Goal: Information Seeking & Learning: Learn about a topic

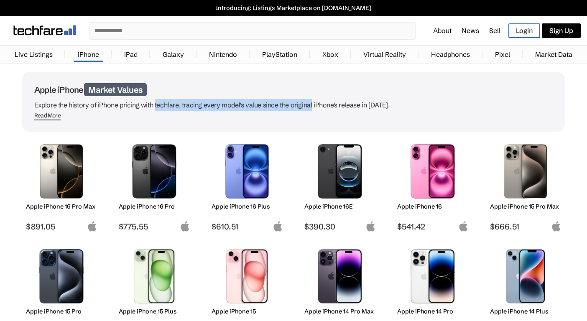
drag, startPoint x: 136, startPoint y: 106, endPoint x: 314, endPoint y: 107, distance: 178.7
click at [313, 107] on p "Explore the history of iPhone pricing with techfare, tracing every model's valu…" at bounding box center [293, 105] width 519 height 12
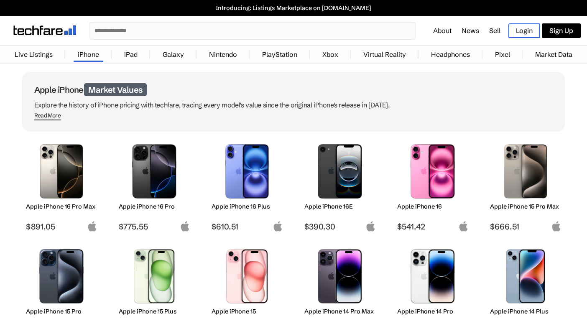
click at [314, 107] on p "Explore the history of iPhone pricing with techfare, tracing every model's valu…" at bounding box center [293, 105] width 519 height 12
drag, startPoint x: 314, startPoint y: 107, endPoint x: 376, endPoint y: 104, distance: 61.6
click at [373, 106] on p "Explore the history of iPhone pricing with techfare, tracing every model's valu…" at bounding box center [293, 105] width 519 height 12
click at [376, 104] on p "Explore the history of iPhone pricing with techfare, tracing every model's valu…" at bounding box center [293, 105] width 519 height 12
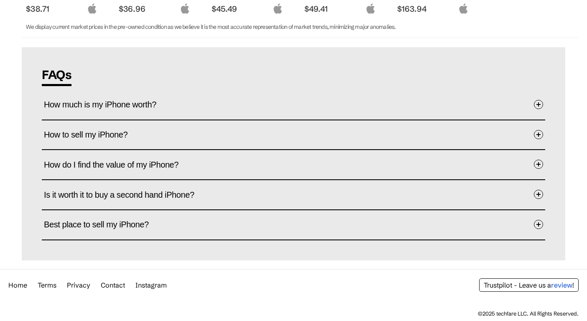
scroll to position [953, 0]
click at [341, 115] on button "How much is my iPhone worth?" at bounding box center [294, 105] width 500 height 25
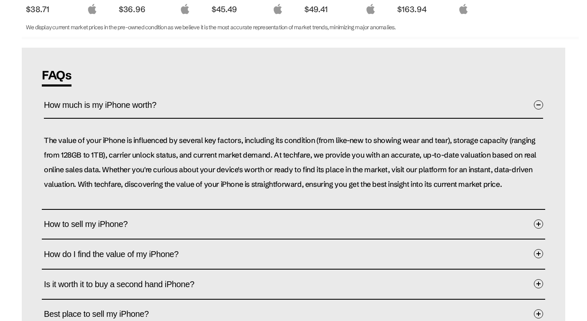
click at [341, 115] on button "How much is my iPhone worth?" at bounding box center [294, 106] width 500 height 26
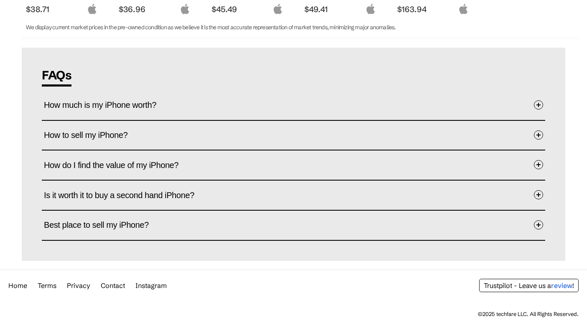
click at [213, 171] on button "How do I find the value of my iPhone?" at bounding box center [294, 165] width 500 height 25
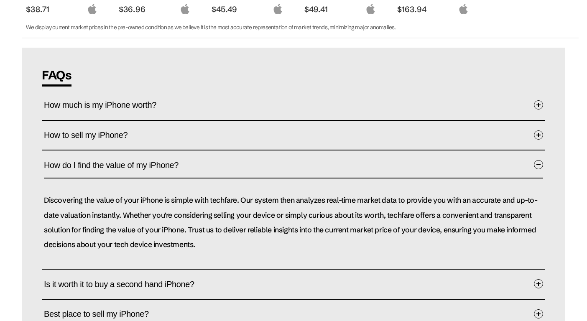
click at [213, 171] on button "How do I find the value of my iPhone?" at bounding box center [294, 166] width 500 height 26
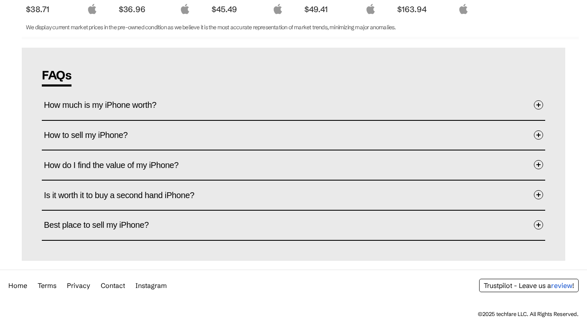
click at [213, 171] on button "How do I find the value of my iPhone?" at bounding box center [294, 165] width 500 height 25
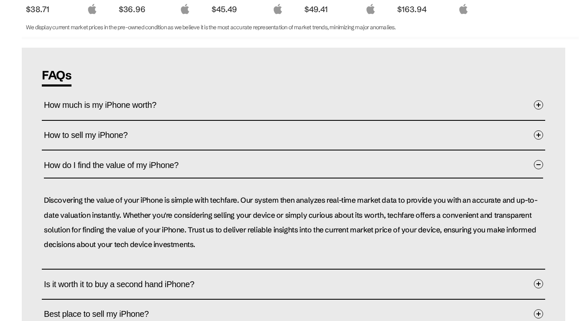
click at [213, 171] on button "How do I find the value of my iPhone?" at bounding box center [294, 166] width 500 height 26
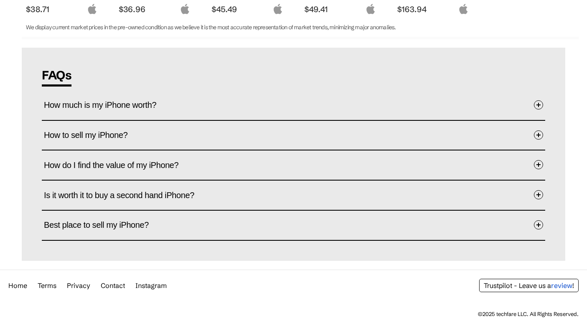
click at [212, 193] on button "Is it worth it to buy a second hand iPhone?" at bounding box center [294, 195] width 500 height 25
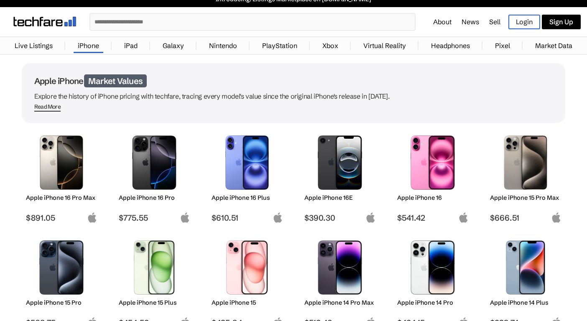
scroll to position [32, 0]
